Goal: Book appointment/travel/reservation

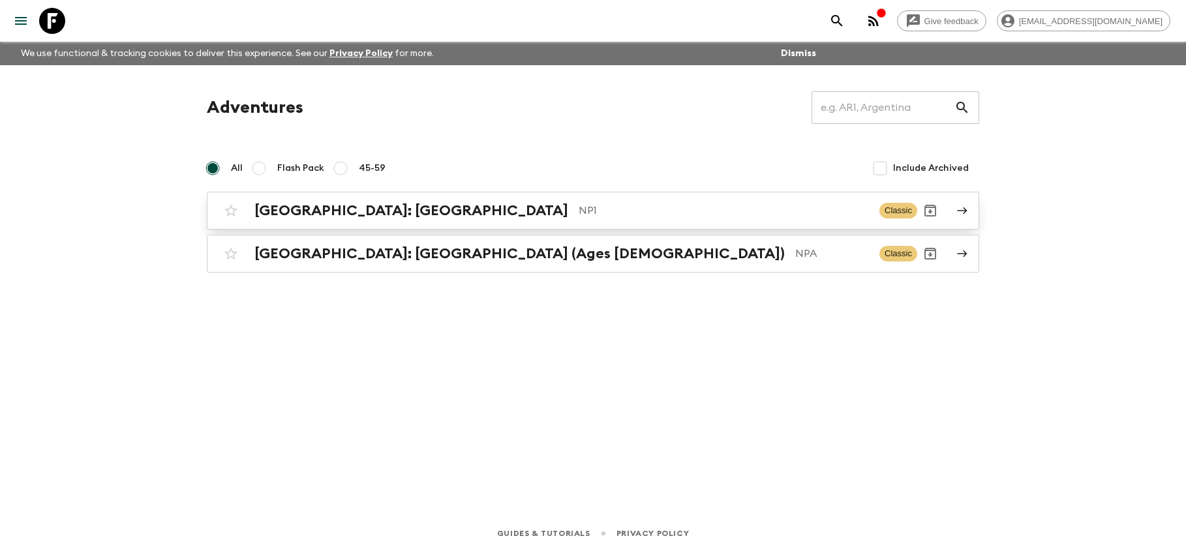
click at [780, 206] on p "NP1" at bounding box center [724, 211] width 290 height 16
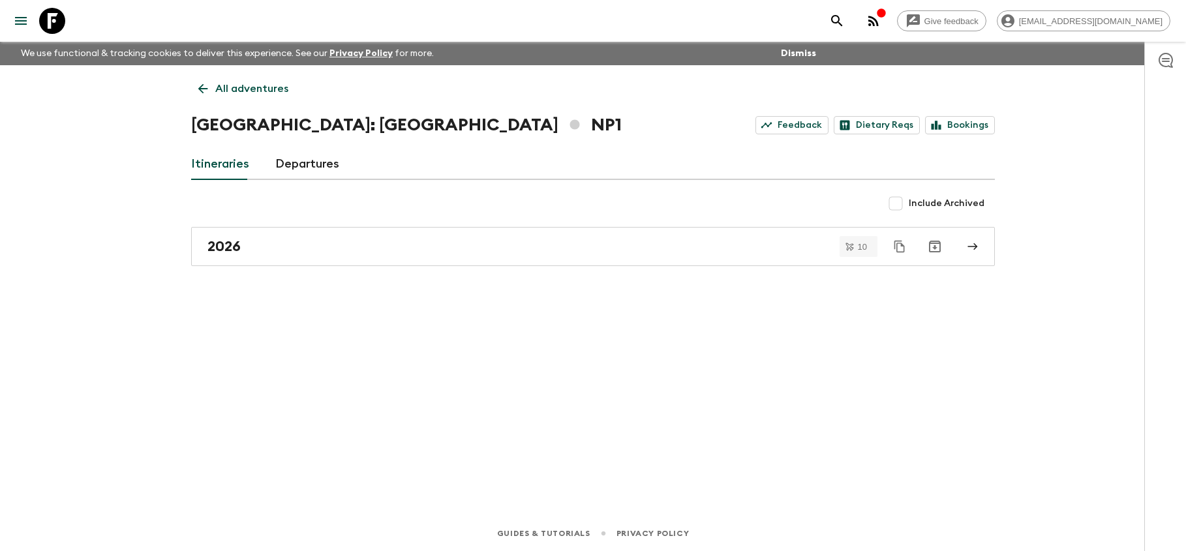
click at [204, 86] on icon at bounding box center [203, 89] width 14 height 14
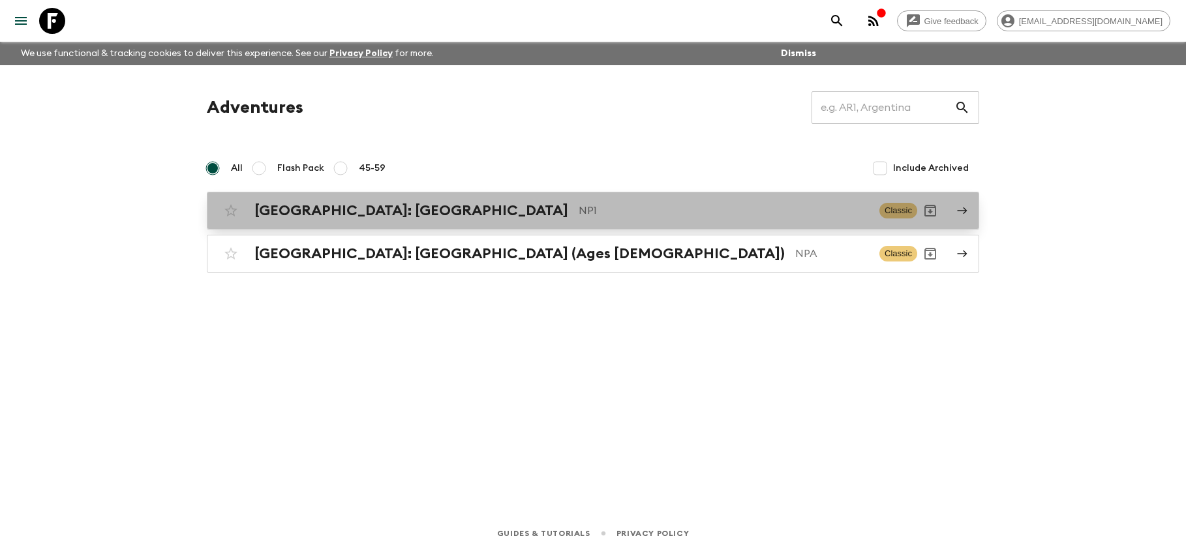
click at [649, 215] on p "NP1" at bounding box center [724, 211] width 290 height 16
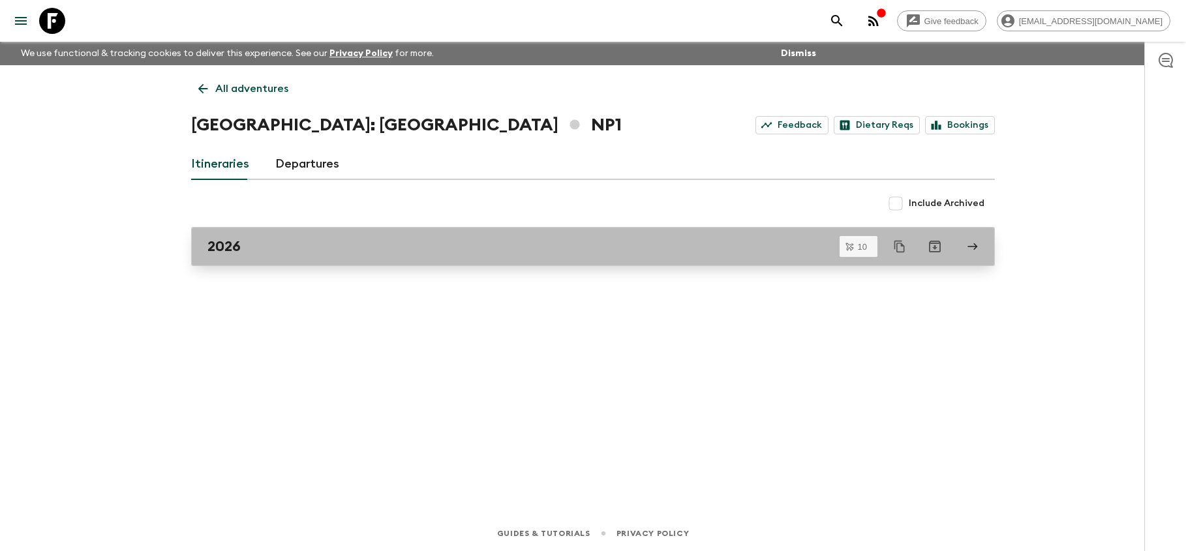
click at [655, 236] on link "2026" at bounding box center [593, 246] width 804 height 39
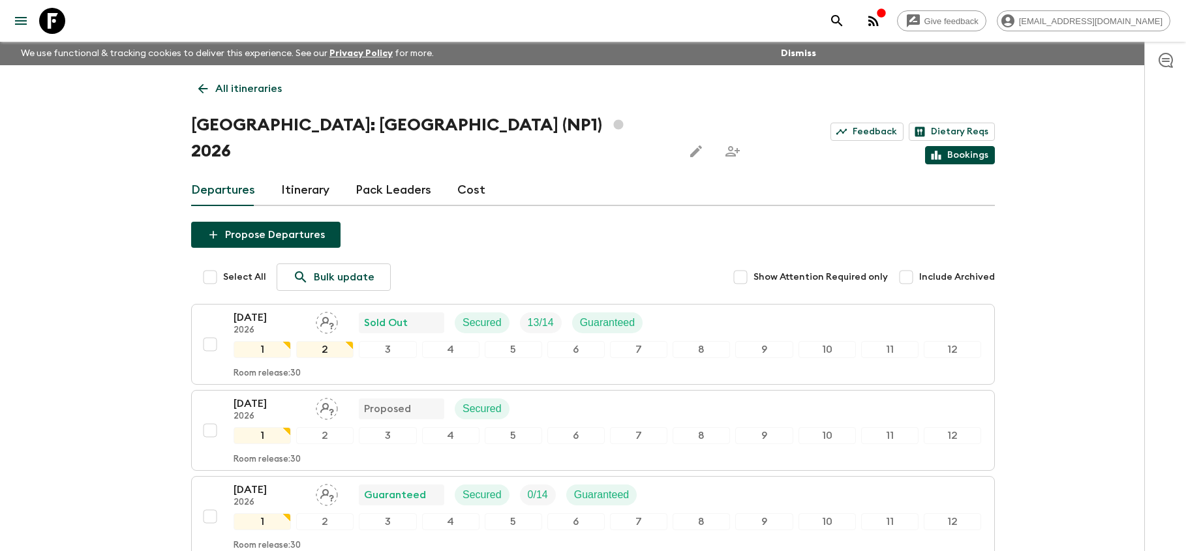
click at [957, 146] on link "Bookings" at bounding box center [960, 155] width 70 height 18
